Goal: Task Accomplishment & Management: Manage account settings

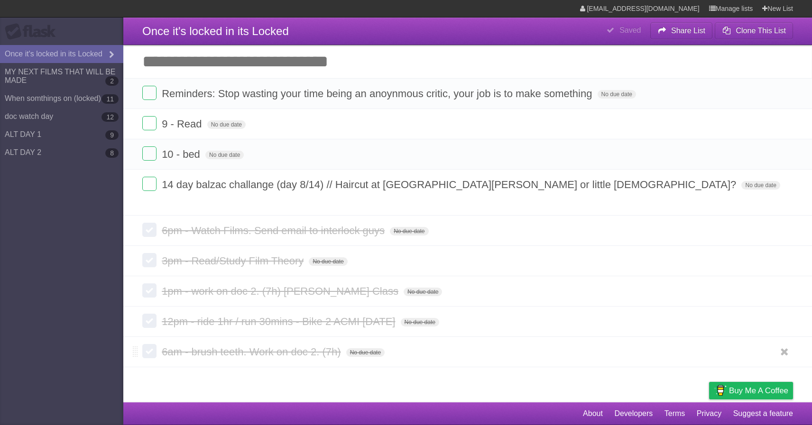
click at [151, 344] on label at bounding box center [149, 351] width 14 height 14
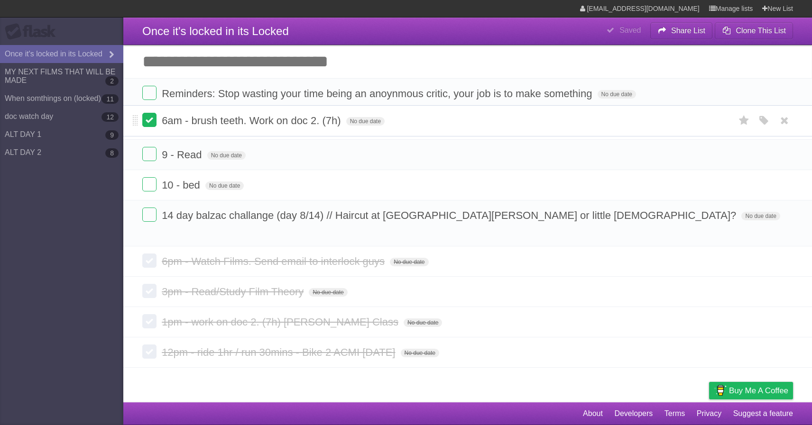
drag, startPoint x: 138, startPoint y: 216, endPoint x: 145, endPoint y: 117, distance: 99.4
click at [145, 117] on form "6am - brush teeth. Work on doc 2. (7h) No due date White Red Blue Green Purple …" at bounding box center [467, 121] width 651 height 16
click at [129, 341] on li "12pm - ride 1hr / run 30mins - Bike 2 ACMI [DATE] No due date White Red Blue Gr…" at bounding box center [467, 352] width 689 height 31
click at [146, 344] on label at bounding box center [149, 351] width 14 height 14
click at [149, 314] on label at bounding box center [149, 321] width 14 height 14
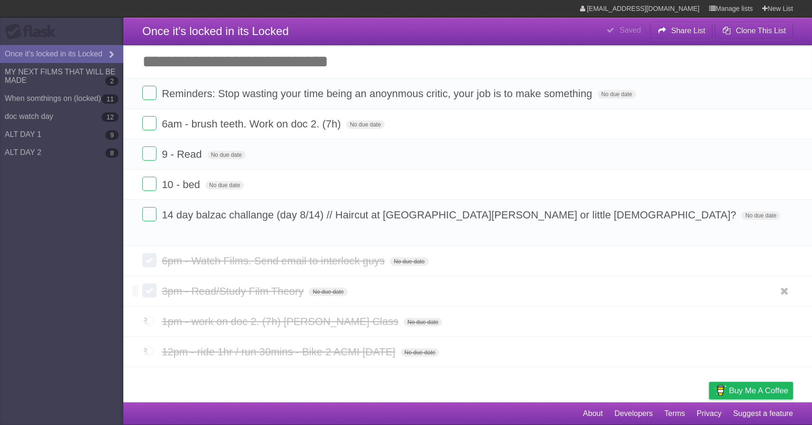
click at [149, 284] on label at bounding box center [149, 291] width 14 height 14
click at [151, 254] on label at bounding box center [149, 260] width 14 height 14
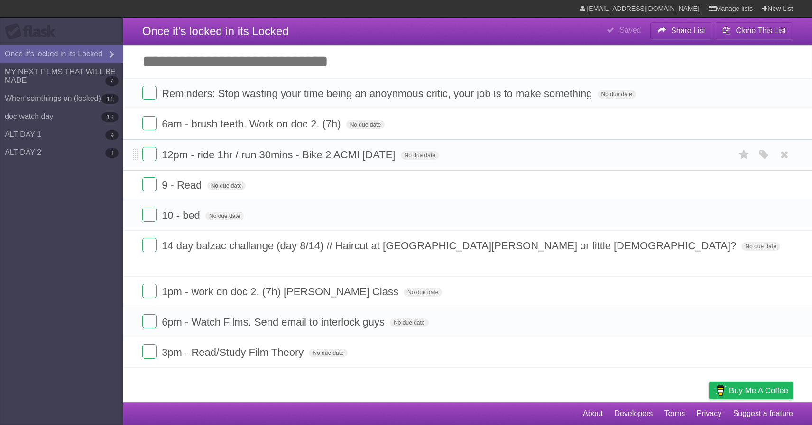
drag, startPoint x: 136, startPoint y: 249, endPoint x: 140, endPoint y: 155, distance: 94.4
click at [140, 155] on li "12pm - ride 1hr / run 30mins - Bike 2 ACMI [DATE] No due date White Red Blue Gr…" at bounding box center [467, 154] width 689 height 31
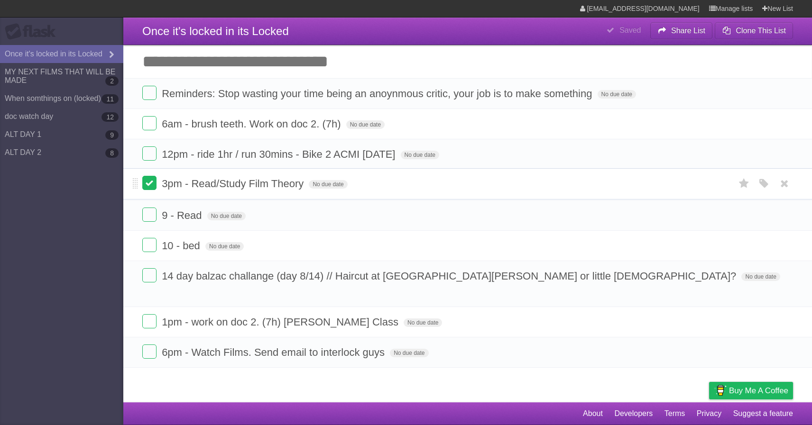
drag, startPoint x: 137, startPoint y: 342, endPoint x: 148, endPoint y: 185, distance: 157.8
click at [148, 185] on form "3pm - Read/Study Film Theory No due date White Red Blue Green Purple Orange" at bounding box center [467, 184] width 651 height 16
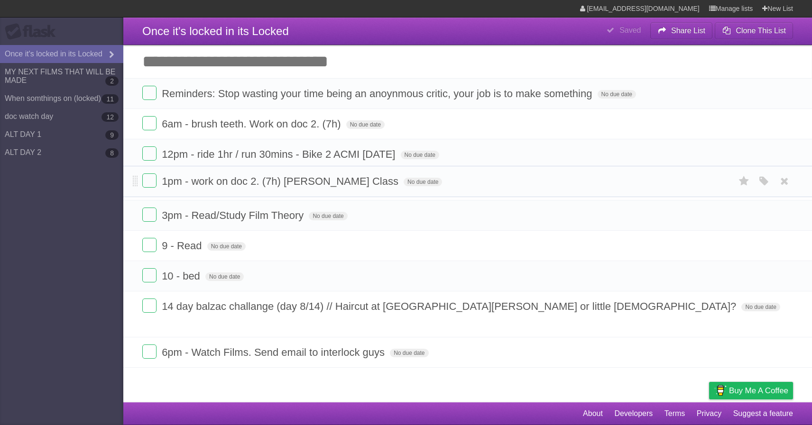
drag, startPoint x: 136, startPoint y: 313, endPoint x: 157, endPoint y: 184, distance: 130.8
click at [157, 184] on form "1pm - work on doc 2. (7h) [PERSON_NAME] Class No due date White Red Blue Green …" at bounding box center [467, 182] width 651 height 16
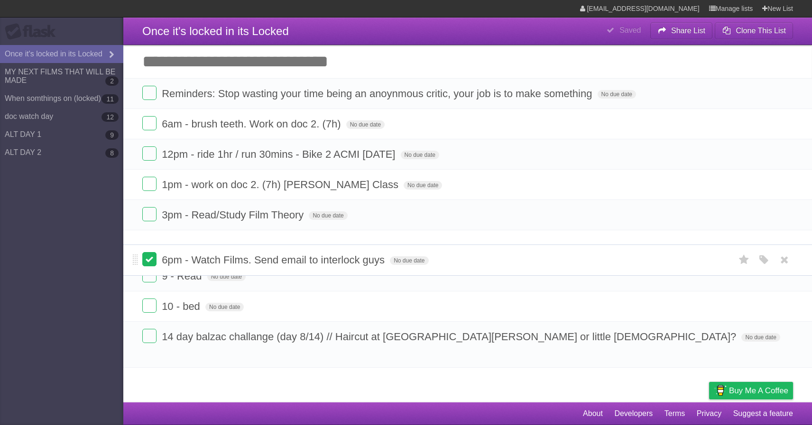
drag, startPoint x: 133, startPoint y: 338, endPoint x: 154, endPoint y: 257, distance: 83.7
click at [154, 257] on form "6pm - Watch Films. Send email to interlock guys No due date White Red Blue Gree…" at bounding box center [467, 260] width 651 height 16
